Goal: Find specific page/section: Find specific page/section

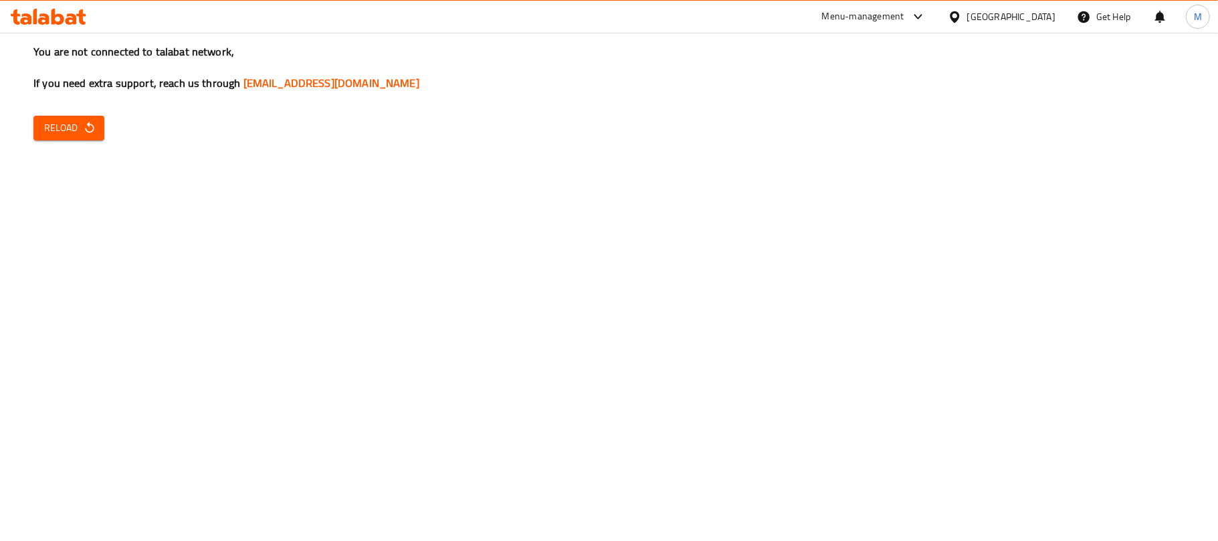
click at [73, 140] on div "You are not connected to talabat network, If you need extra support, reach us t…" at bounding box center [609, 270] width 1218 height 541
click at [72, 140] on button "Reload" at bounding box center [68, 128] width 71 height 25
click at [94, 142] on div "You are not connected to talabat network, If you need extra support, reach us t…" at bounding box center [609, 270] width 1218 height 541
click at [98, 126] on button "Reload" at bounding box center [68, 128] width 71 height 25
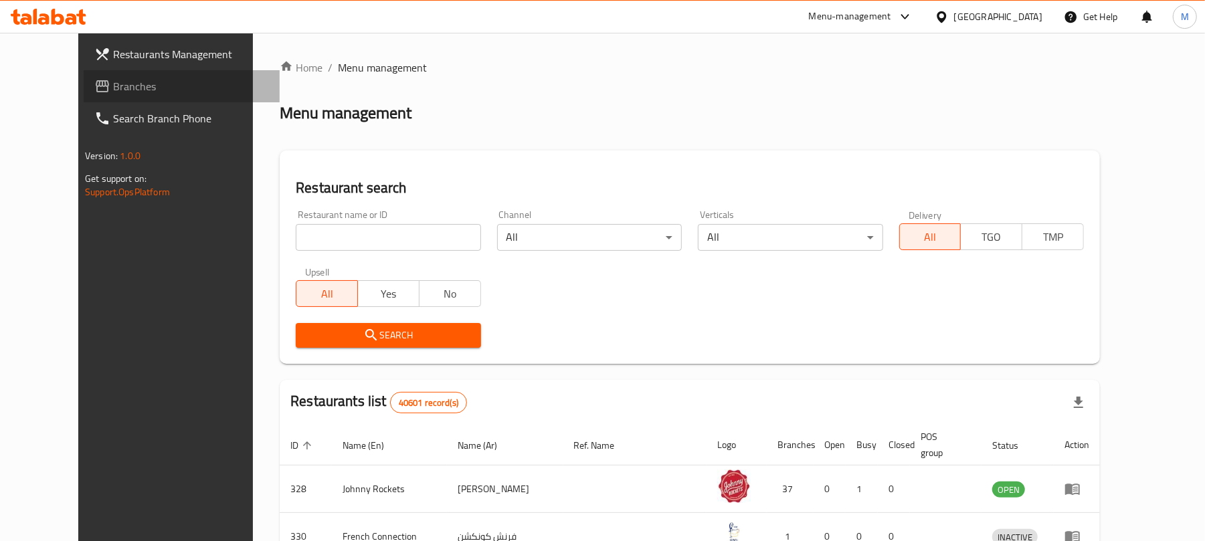
click at [113, 90] on span "Branches" at bounding box center [191, 86] width 156 height 16
click at [113, 84] on span "Branches" at bounding box center [191, 86] width 156 height 16
